Goal: Information Seeking & Learning: Find specific fact

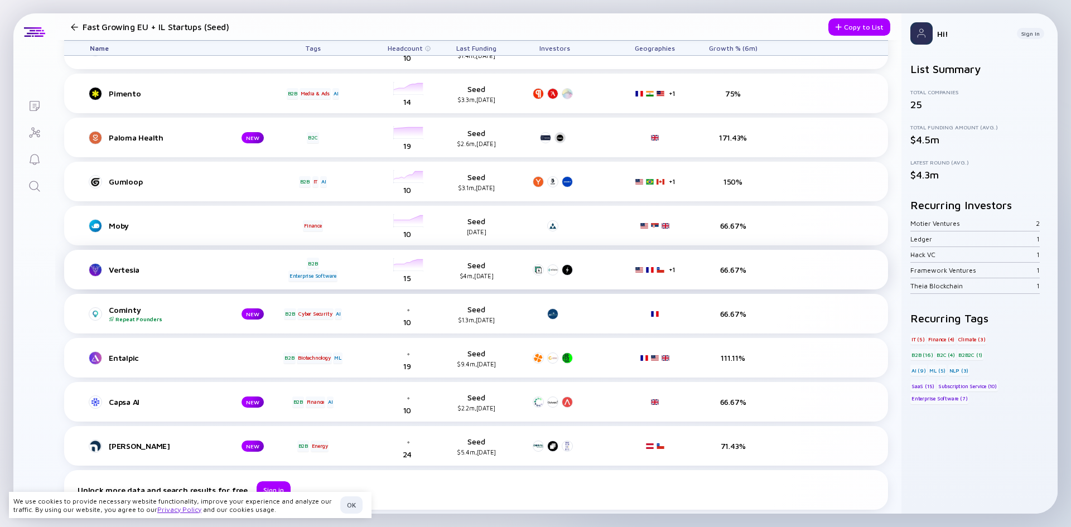
scroll to position [258, 0]
click at [145, 317] on div "Repeat Founders" at bounding box center [166, 318] width 115 height 7
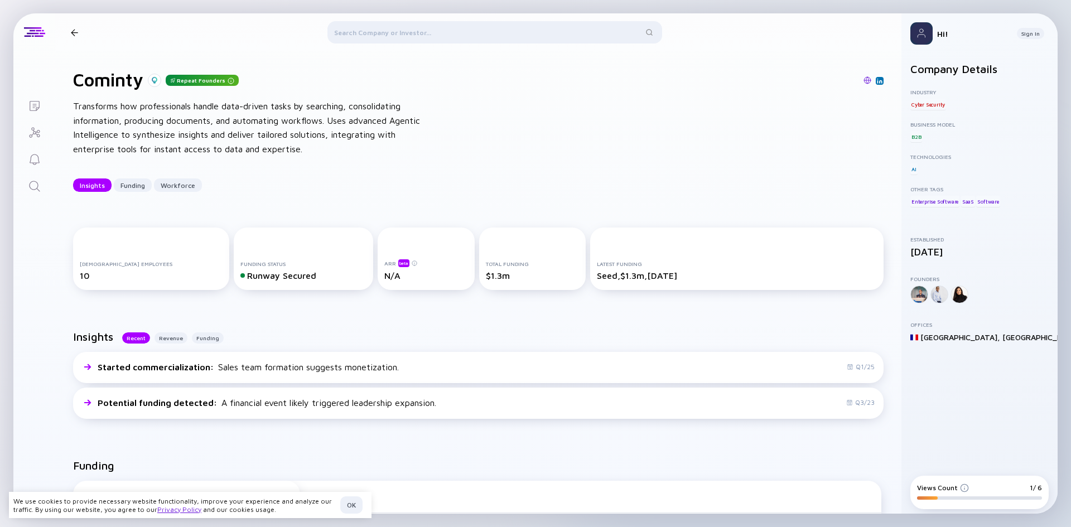
click at [78, 31] on div at bounding box center [74, 32] width 7 height 7
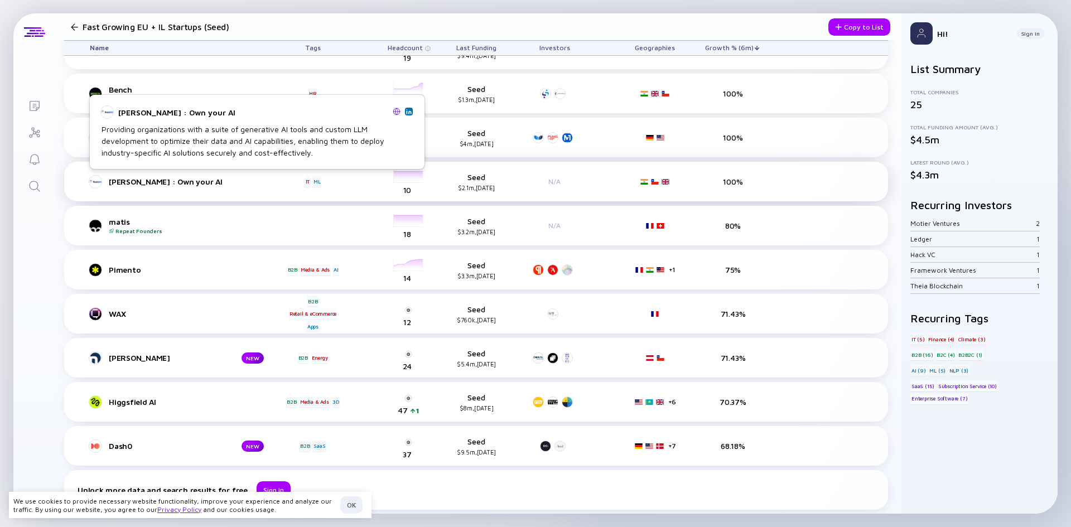
scroll to position [258, 0]
click at [161, 186] on link "[PERSON_NAME] : Own your AI" at bounding box center [186, 181] width 192 height 13
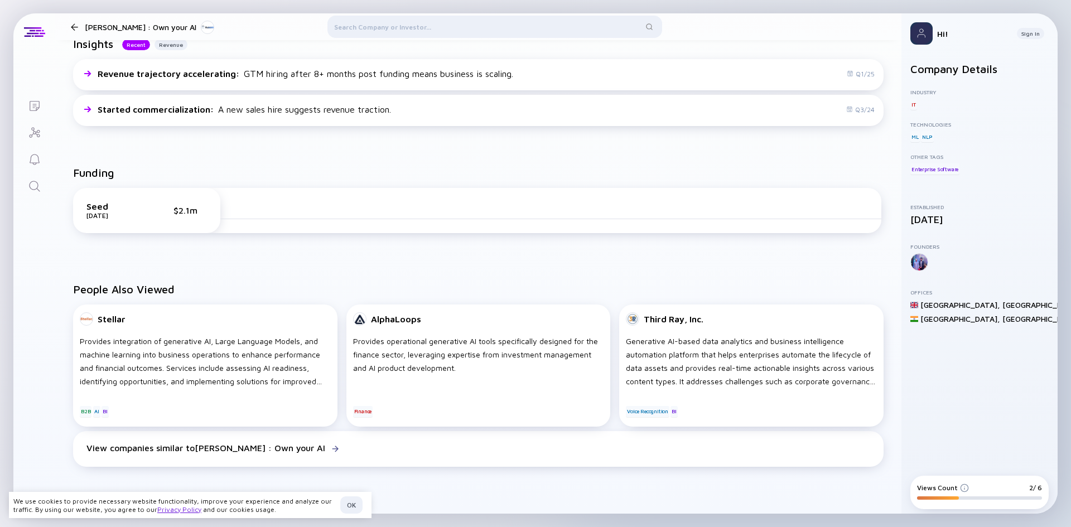
scroll to position [558, 0]
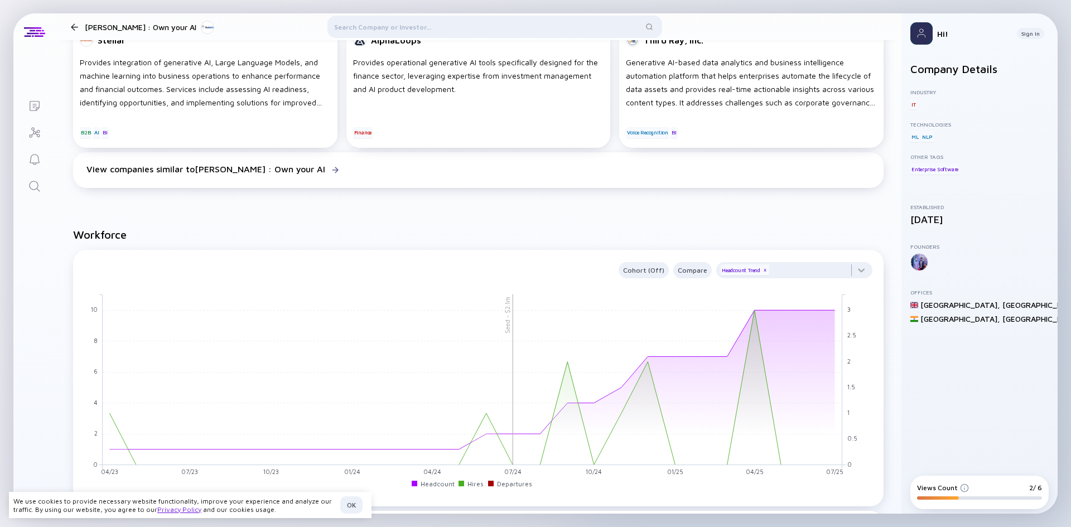
click at [1028, 10] on div "Lists [PERSON_NAME] : Own your [PERSON_NAME] AI : Own your AI Providing organiz…" at bounding box center [535, 263] width 1071 height 527
click at [81, 25] on div at bounding box center [74, 26] width 16 height 7
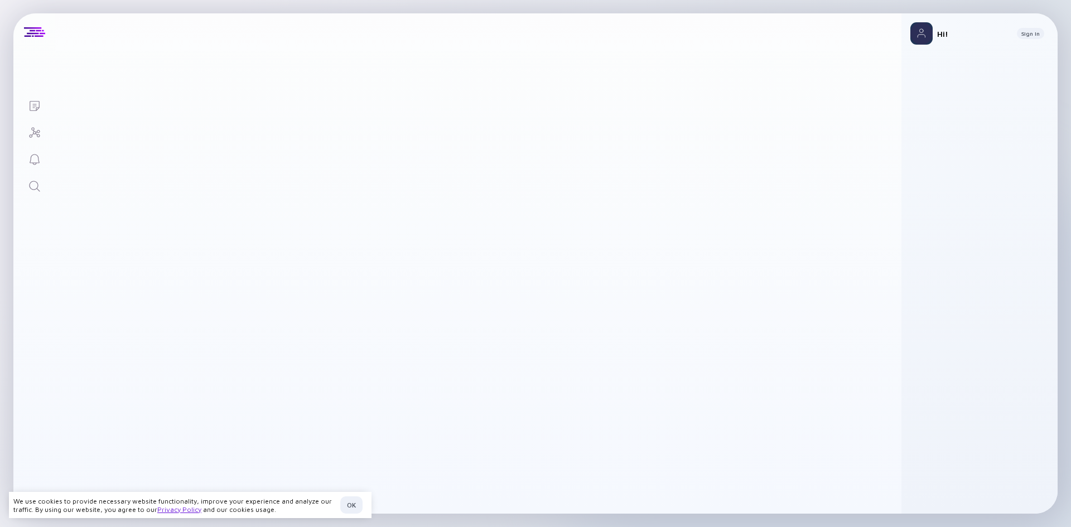
scroll to position [258, 0]
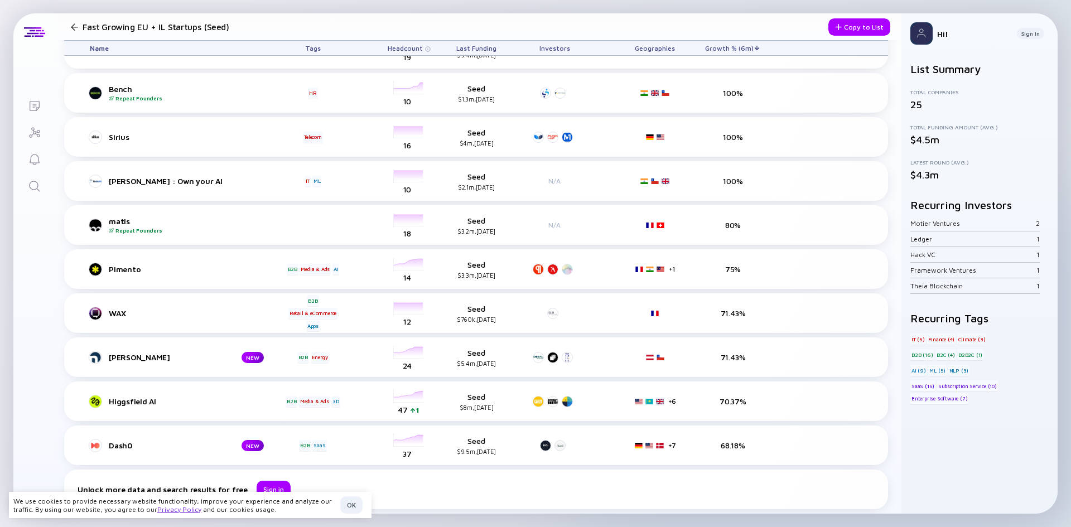
click at [20, 10] on div "Lists Fast Growing EU + IL Startups (Seed) Copy to List Name Tags Headcount Las…" at bounding box center [535, 263] width 1071 height 527
click at [73, 28] on div at bounding box center [74, 26] width 7 height 7
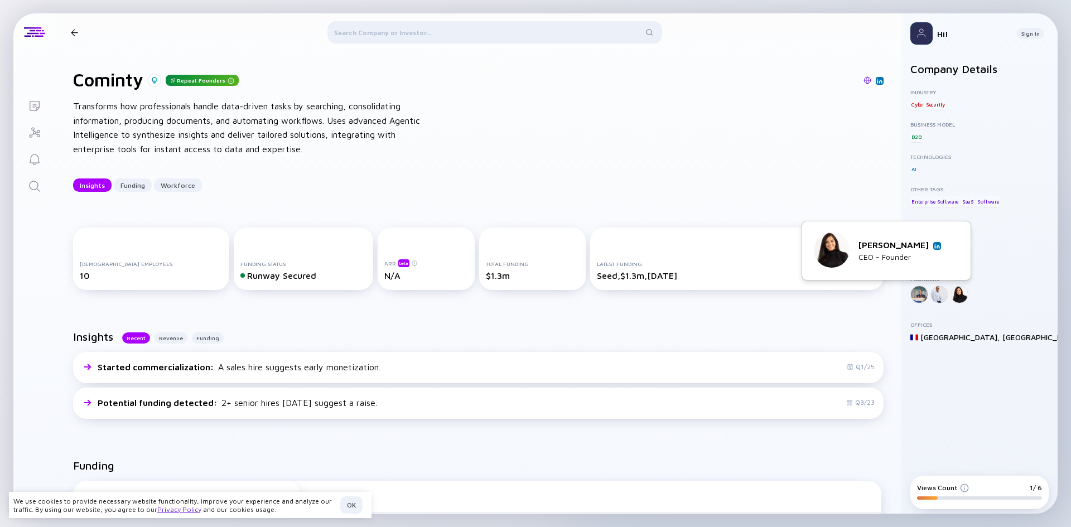
click at [915, 244] on div "[PERSON_NAME]" at bounding box center [899, 245] width 83 height 10
copy div "[PERSON_NAME]"
